Goal: Find specific page/section: Find specific page/section

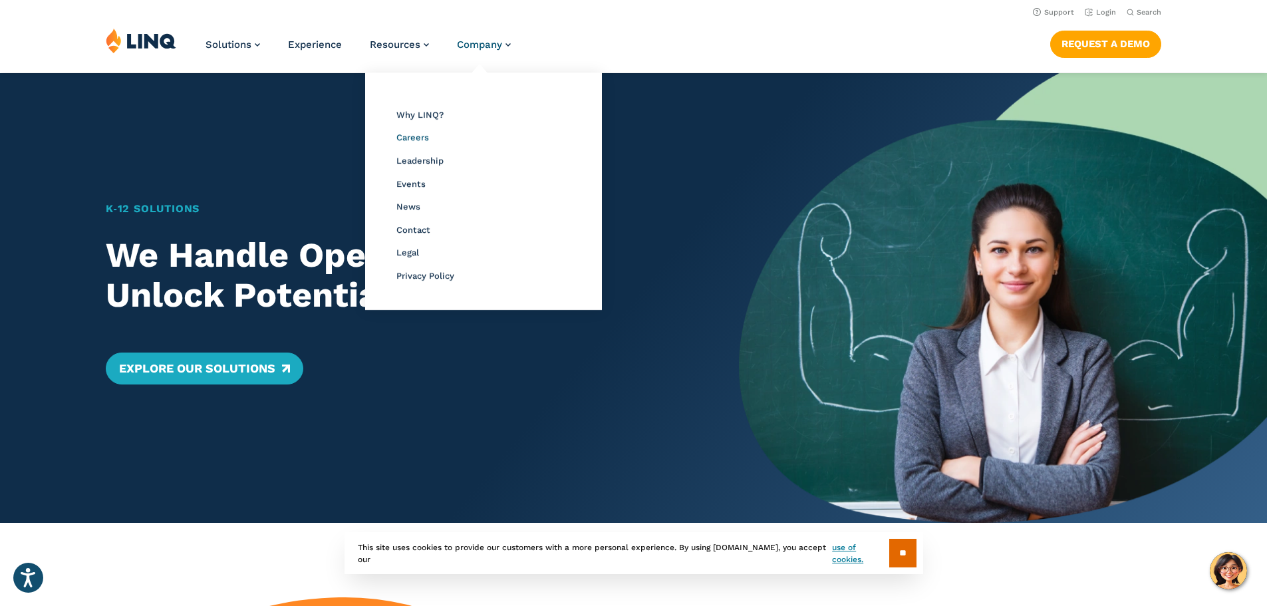
click at [413, 134] on span "Careers" at bounding box center [413, 137] width 33 height 10
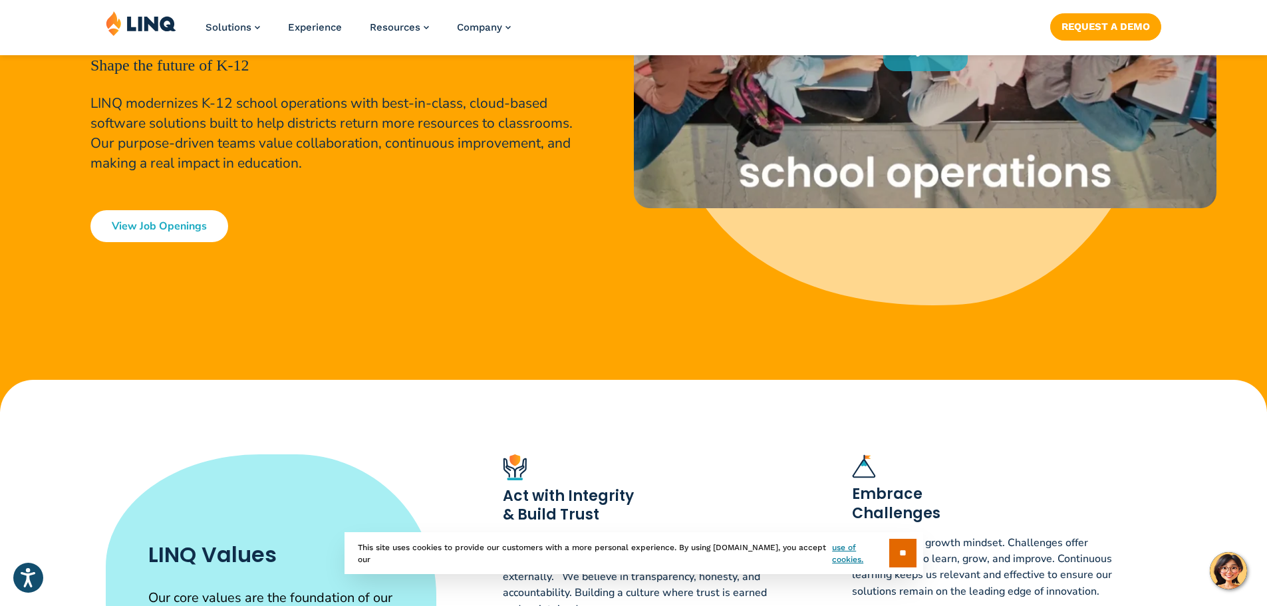
scroll to position [333, 0]
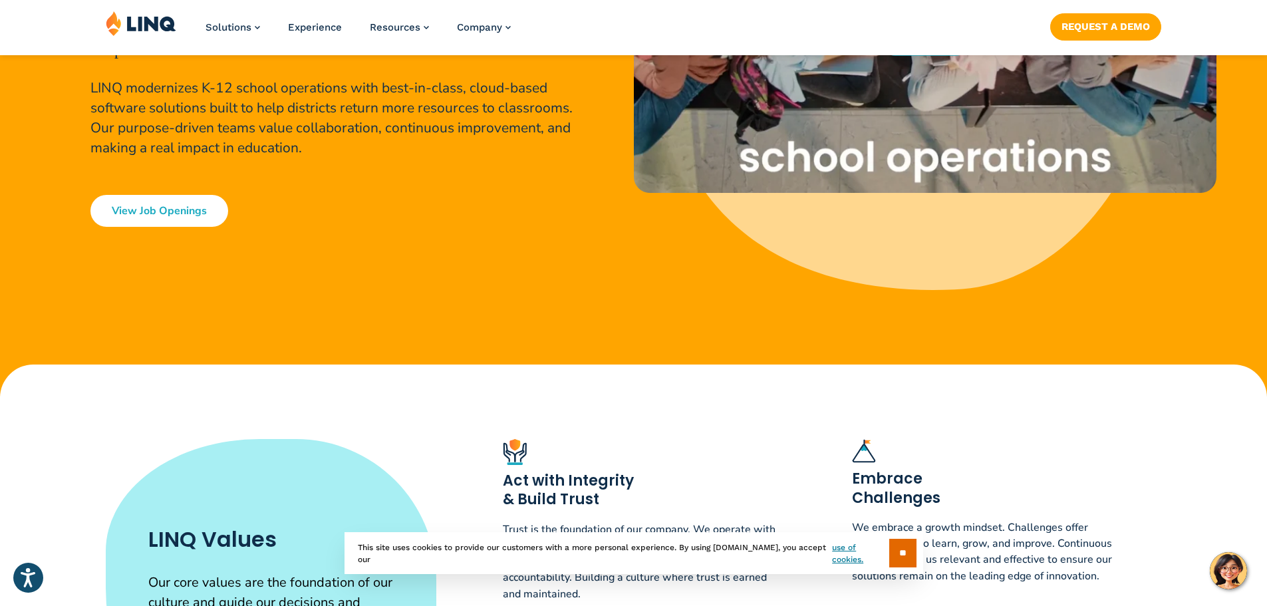
click at [201, 218] on link "View Job Openings" at bounding box center [159, 211] width 138 height 32
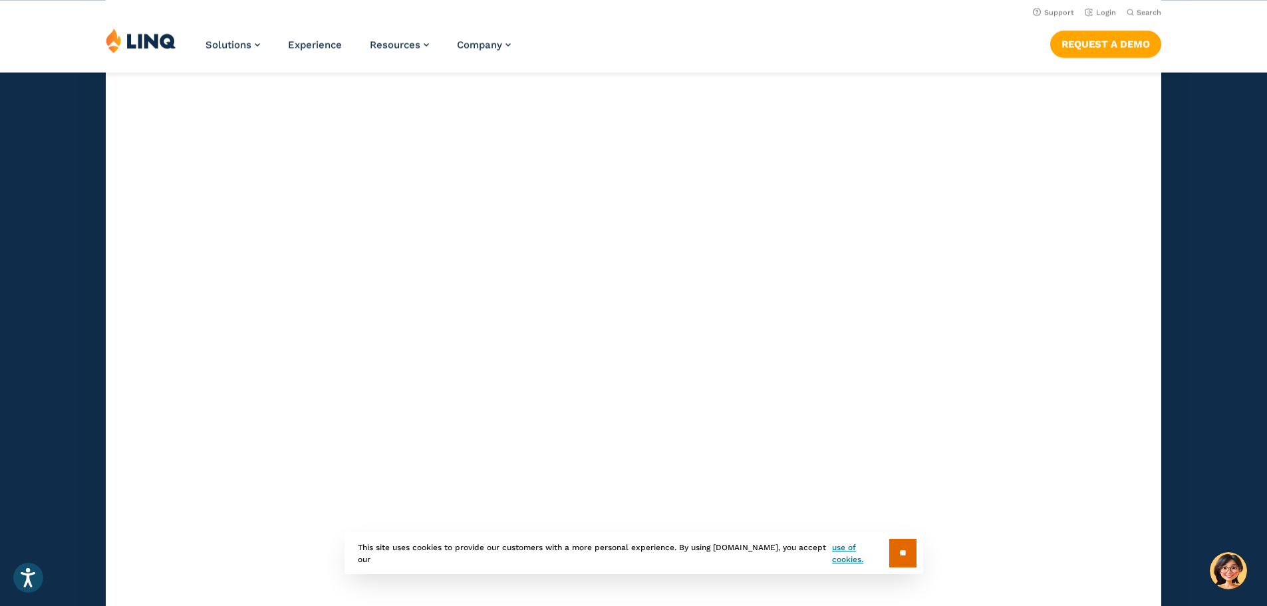
scroll to position [3747, 0]
